Goal: Information Seeking & Learning: Check status

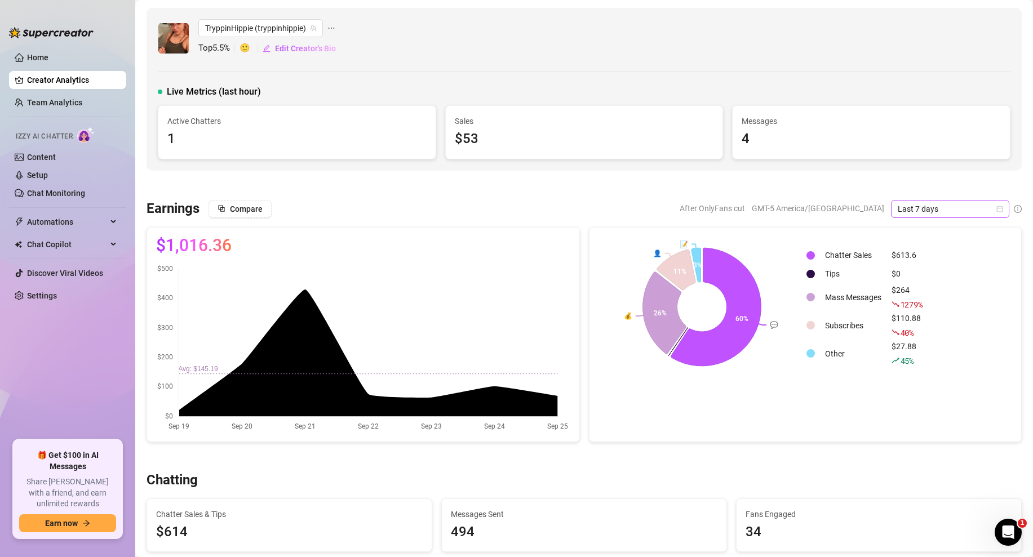
click at [992, 213] on span "Last 7 days" at bounding box center [950, 209] width 105 height 17
click at [923, 305] on div "Custom date" at bounding box center [950, 304] width 100 height 12
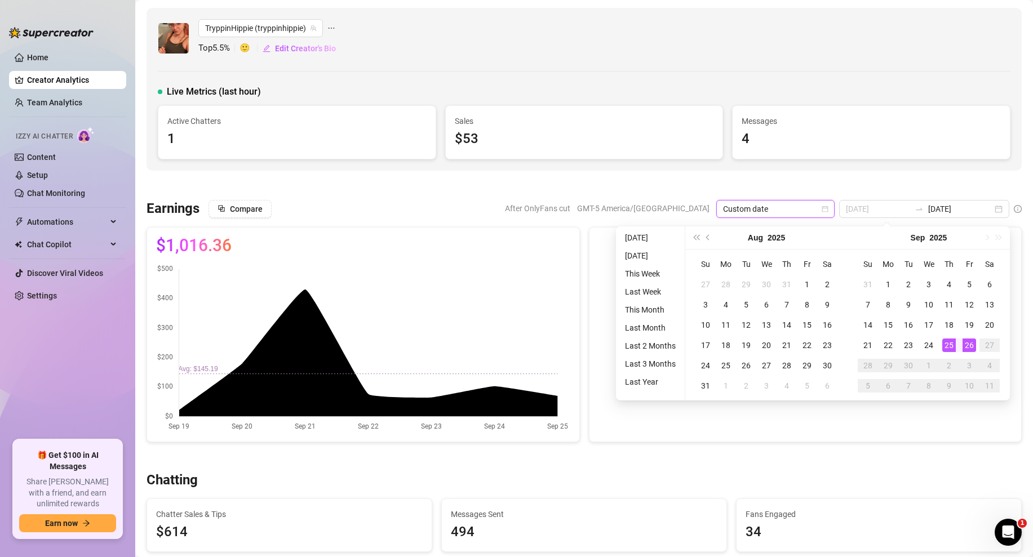
type input "[DATE]"
click at [971, 343] on div "26" at bounding box center [970, 346] width 14 height 14
type input "[DATE]"
click at [892, 325] on div "15" at bounding box center [889, 325] width 14 height 14
type input "[DATE]"
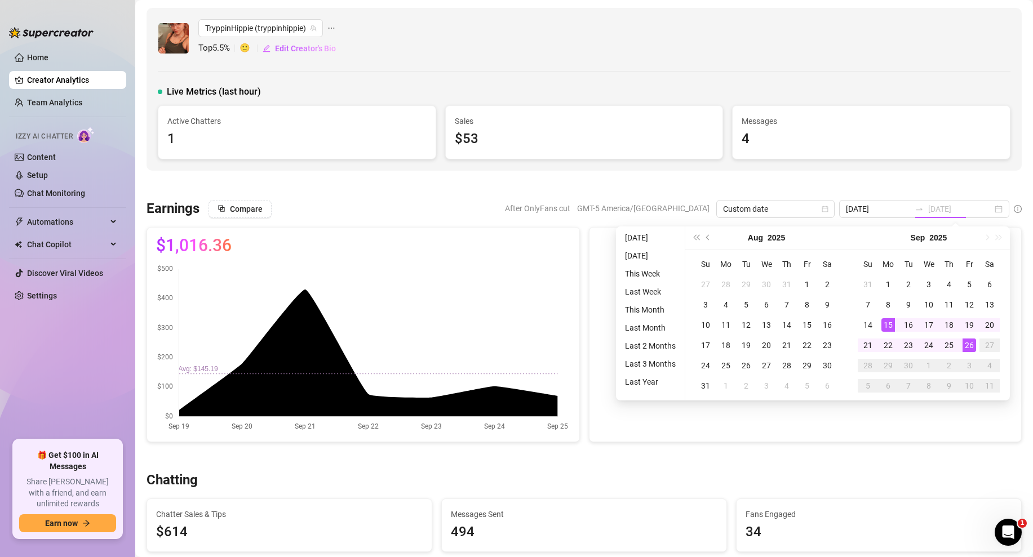
type input "[DATE]"
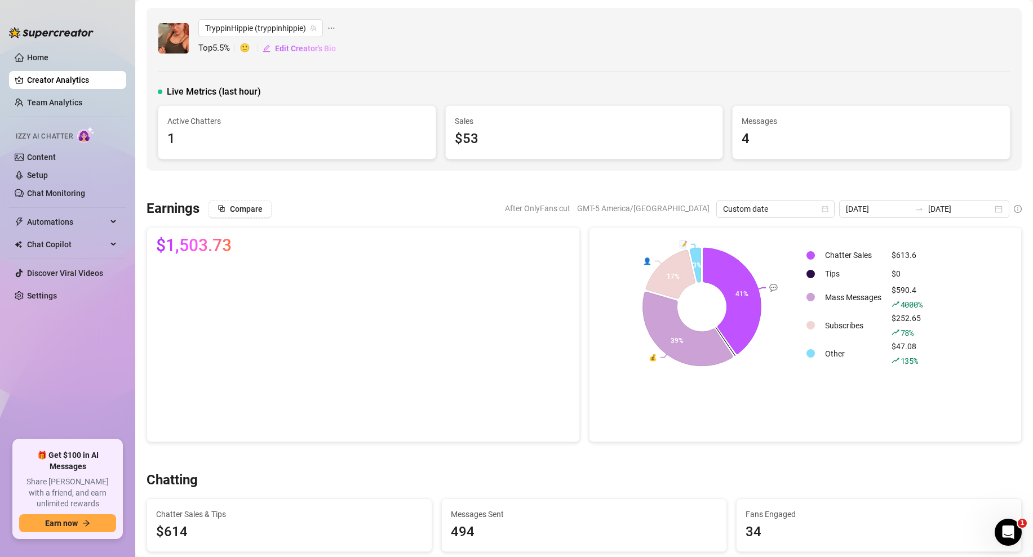
click at [194, 249] on span "$1,503.73" at bounding box center [194, 246] width 76 height 18
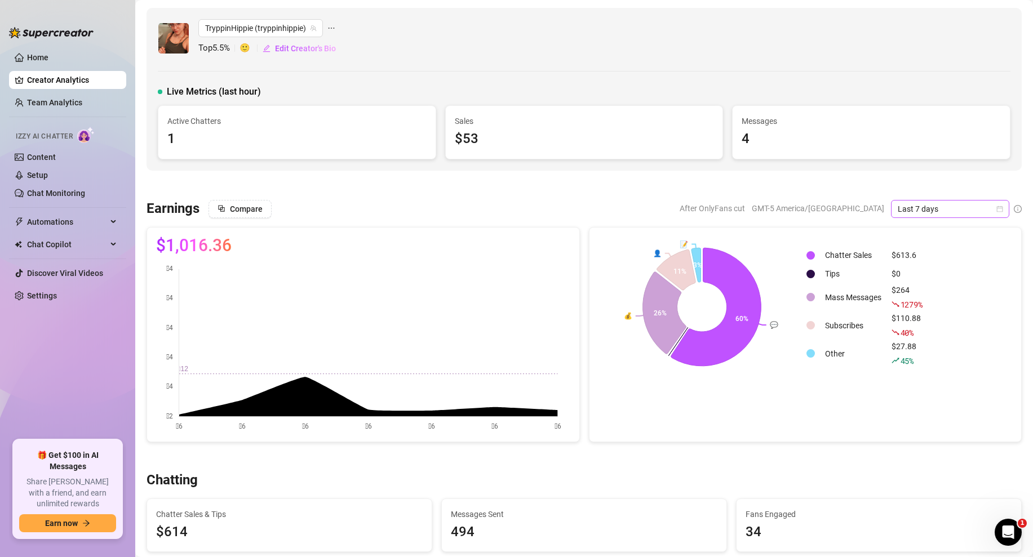
click at [1001, 211] on icon "calendar" at bounding box center [1000, 209] width 6 height 6
click at [930, 308] on div "Custom date" at bounding box center [950, 304] width 100 height 12
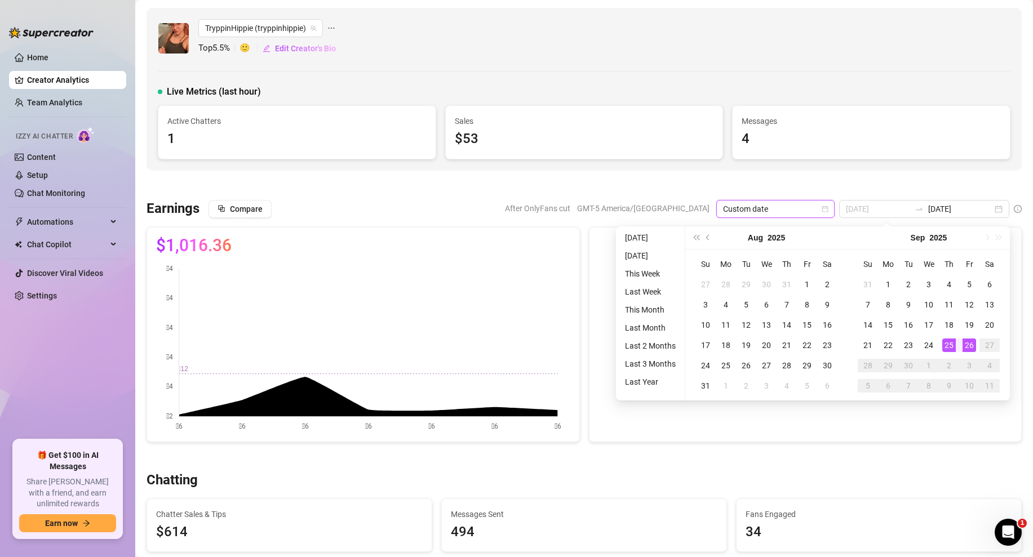
type input "[DATE]"
click at [964, 344] on div "26" at bounding box center [970, 346] width 14 height 14
type input "[DATE]"
click at [892, 322] on div "15" at bounding box center [889, 325] width 14 height 14
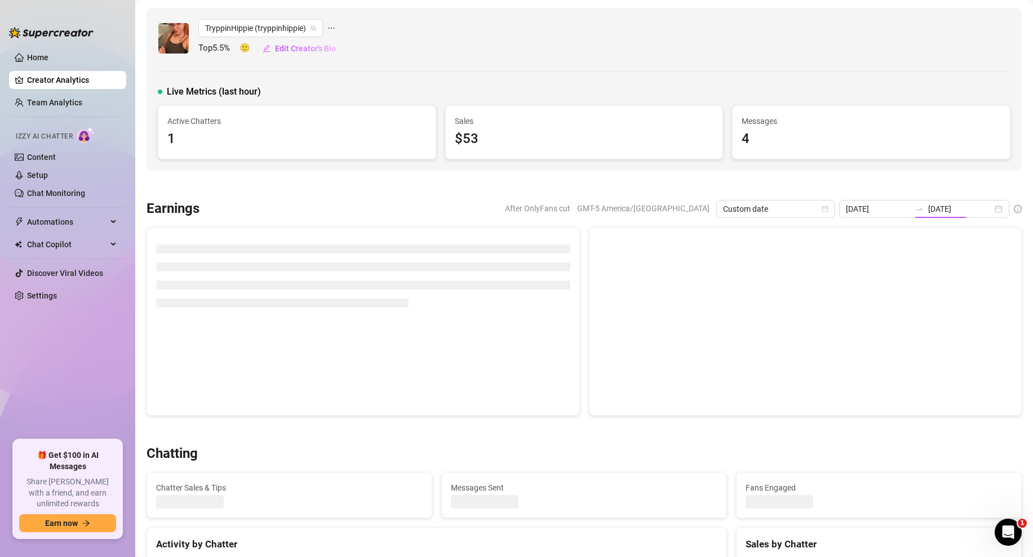
type input "[DATE]"
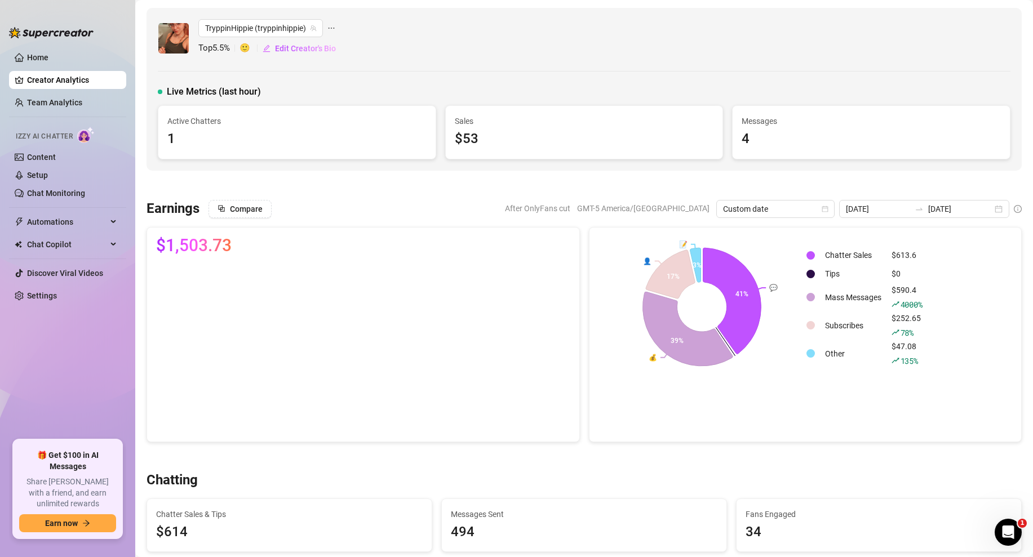
click at [73, 101] on link "Team Analytics" at bounding box center [54, 102] width 55 height 9
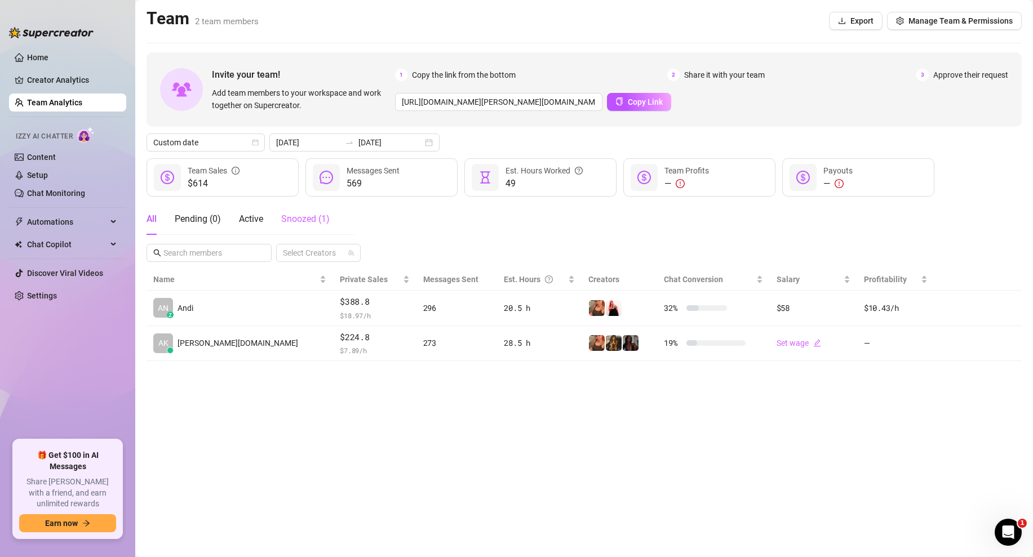
click at [300, 211] on div "Snoozed ( 1 )" at bounding box center [305, 219] width 48 height 32
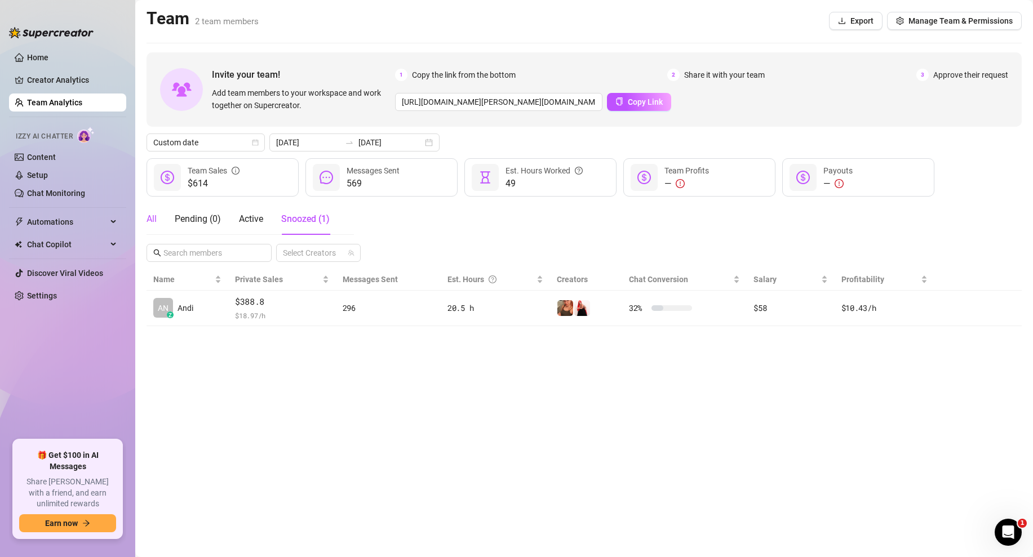
click at [155, 223] on div "All" at bounding box center [152, 220] width 10 height 14
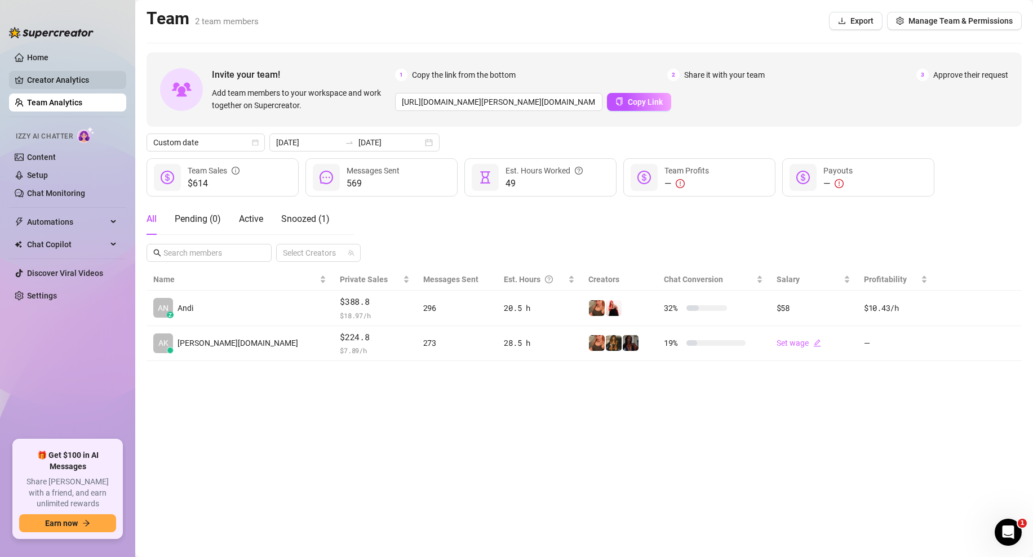
click at [88, 72] on link "Creator Analytics" at bounding box center [72, 80] width 90 height 18
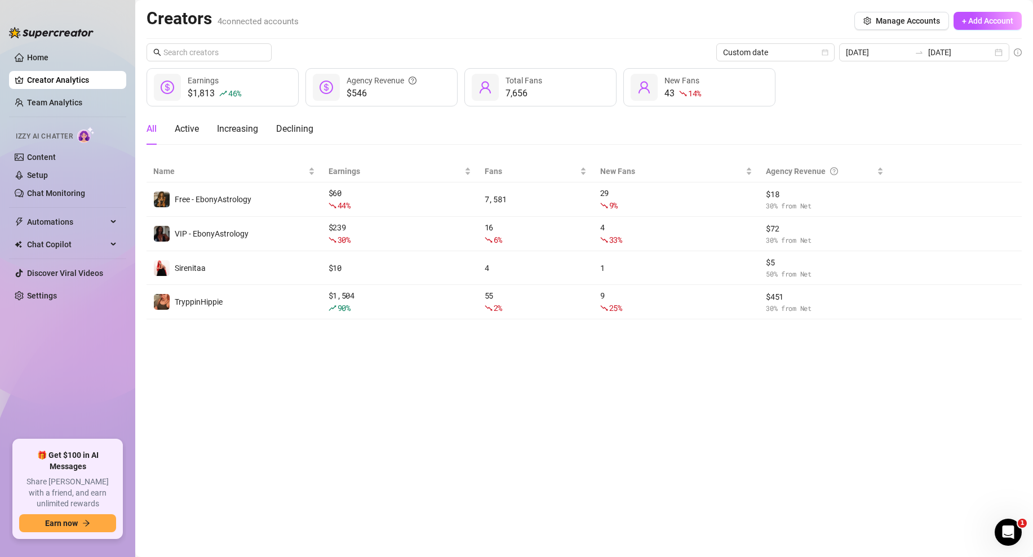
click at [548, 402] on main "Creators 4 connected accounts Manage Accounts + Add Account Custom date [DATE] …" at bounding box center [584, 278] width 898 height 557
click at [462, 399] on main "Creators 4 connected accounts Manage Accounts + Add Account Custom date [DATE] …" at bounding box center [584, 278] width 898 height 557
